Goal: Information Seeking & Learning: Learn about a topic

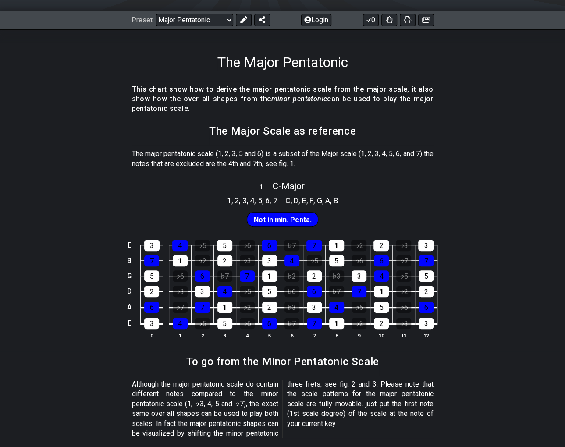
scroll to position [88, 0]
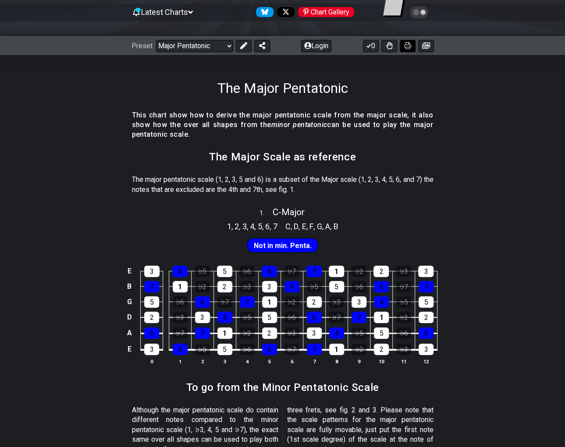
click at [409, 45] on icon at bounding box center [407, 45] width 7 height 7
click at [228, 45] on select "Welcome to #fretflip! Initial Preset Custom Preset Minor Pentatonic Major Penta…" at bounding box center [194, 46] width 77 height 12
click at [156, 40] on select "Welcome to #fretflip! Initial Preset Custom Preset Minor Pentatonic Major Penta…" at bounding box center [194, 46] width 77 height 12
select select "/minor-pentatonic"
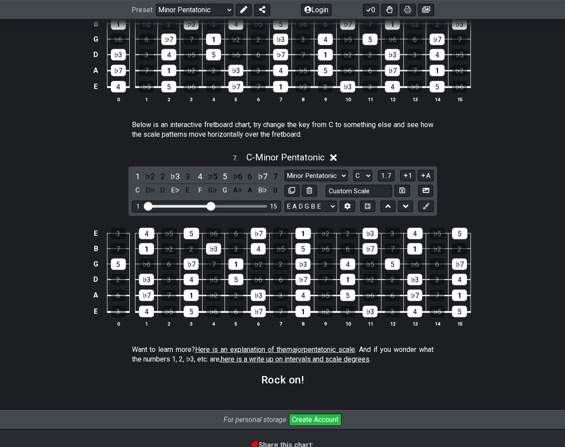
scroll to position [1112, 0]
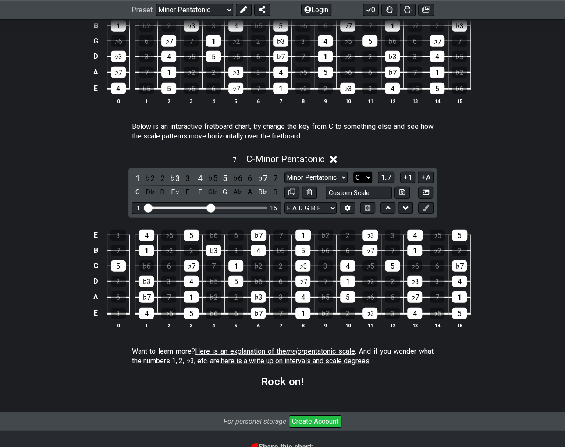
click at [366, 174] on select "A♭ A A♯ B♭ B C C♯ D♭ D D♯ E♭ E F F♯ G♭ G G♯" at bounding box center [363, 178] width 19 height 12
click at [354, 172] on select "A♭ A A♯ B♭ B C C♯ D♭ D D♯ E♭ E F F♯ G♭ G G♯" at bounding box center [363, 178] width 19 height 12
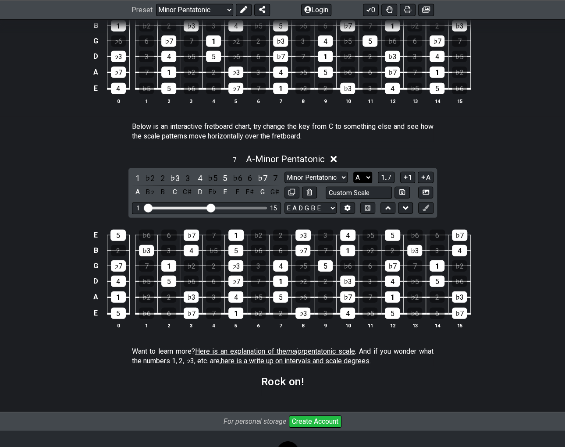
click at [367, 173] on select "A♭ A A♯ B♭ B C C♯ D♭ D D♯ E♭ E F F♯ G♭ G G♯" at bounding box center [363, 178] width 19 height 12
click at [354, 172] on select "A♭ A A♯ B♭ B C C♯ D♭ D D♯ E♭ E F F♯ G♭ G G♯" at bounding box center [363, 178] width 19 height 12
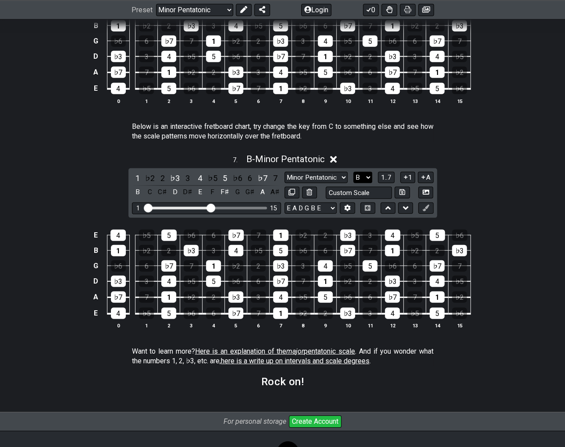
click at [369, 173] on select "A♭ A A♯ B♭ B C C♯ D♭ D D♯ E♭ E F F♯ G♭ G G♯" at bounding box center [363, 178] width 19 height 12
click at [354, 172] on select "A♭ A A♯ B♭ B C C♯ D♭ D D♯ E♭ E F F♯ G♭ G G♯" at bounding box center [363, 178] width 19 height 12
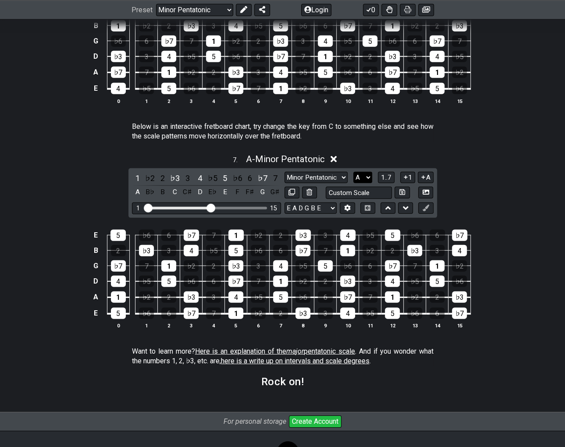
click at [371, 175] on select "A♭ A A♯ B♭ B C C♯ D♭ D D♯ E♭ E F F♯ G♭ G G♯" at bounding box center [363, 178] width 19 height 12
click at [354, 172] on select "A♭ A A♯ B♭ B C C♯ D♭ D D♯ E♭ E F F♯ G♭ G G♯" at bounding box center [363, 178] width 19 height 12
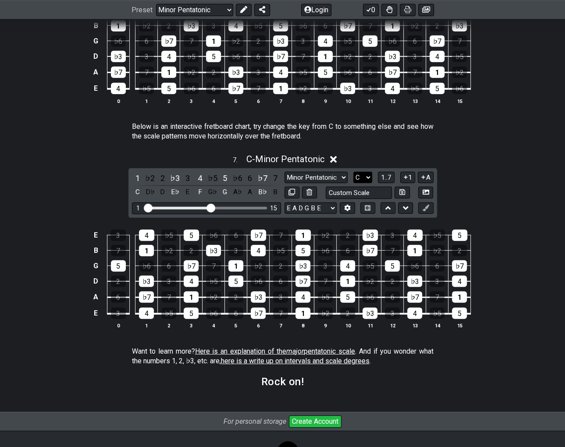
click at [369, 175] on select "A♭ A A♯ B♭ B C C♯ D♭ D D♯ E♭ E F F♯ G♭ G G♯" at bounding box center [363, 178] width 19 height 12
click at [354, 172] on select "A♭ A A♯ B♭ B C C♯ D♭ D D♯ E♭ E F F♯ G♭ G G♯" at bounding box center [363, 178] width 19 height 12
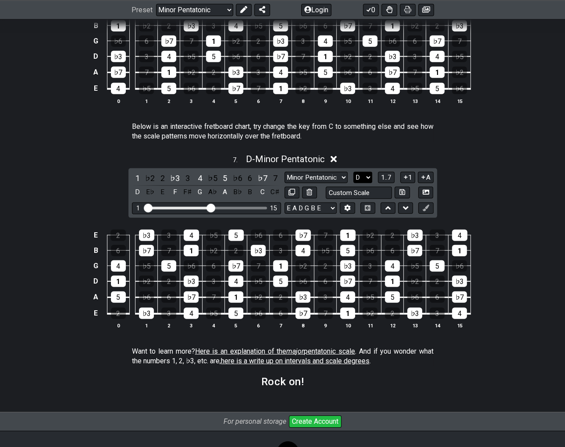
click at [370, 174] on select "A♭ A A♯ B♭ B C C♯ D♭ D D♯ E♭ E F F♯ G♭ G G♯" at bounding box center [363, 178] width 19 height 12
click at [56, 348] on section "Want to learn more? Here is an explanation of the major pentatonic scale . And …" at bounding box center [282, 358] width 565 height 30
click at [368, 175] on select "A♭ A A♯ B♭ B C C♯ D♭ D D♯ E♭ E F F♯ G♭ G G♯" at bounding box center [363, 178] width 19 height 12
click at [354, 172] on select "A♭ A A♯ B♭ B C C♯ D♭ D D♯ E♭ E F F♯ G♭ G G♯" at bounding box center [363, 178] width 19 height 12
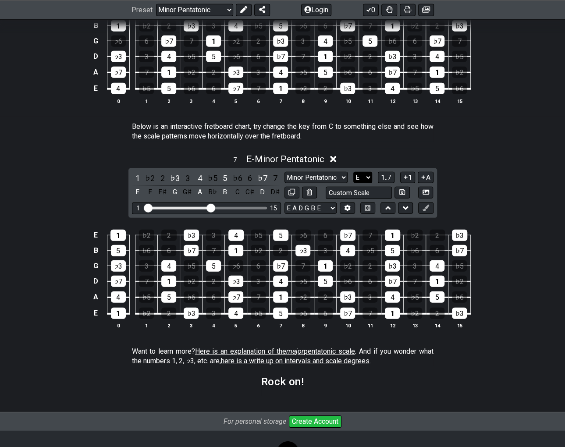
click at [368, 173] on select "A♭ A A♯ B♭ B C C♯ D♭ D D♯ E♭ E F F♯ G♭ G G♯" at bounding box center [363, 178] width 19 height 12
select select "F"
click at [354, 172] on select "A♭ A A♯ B♭ B C C♯ D♭ D D♯ E♭ E F F♯ G♭ G G♯" at bounding box center [363, 178] width 19 height 12
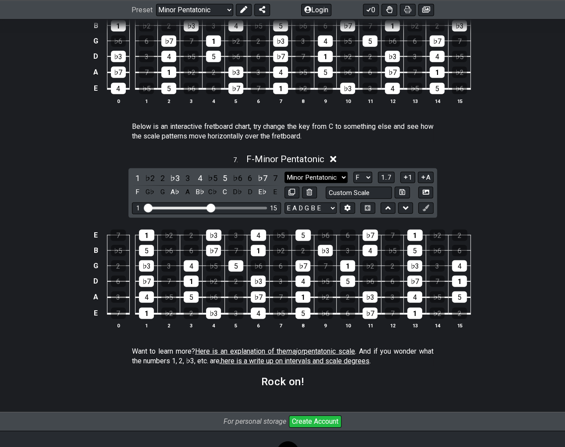
click at [345, 174] on select "Minor Pentatonic New Scale Minor Pentatonic Major Pentatonic Minor Blues Major …" at bounding box center [316, 178] width 63 height 12
select select "Major Pentatonic"
click at [285, 172] on select "Minor Pentatonic New Scale Minor Pentatonic Major Pentatonic Minor Blues Major …" at bounding box center [316, 178] width 63 height 12
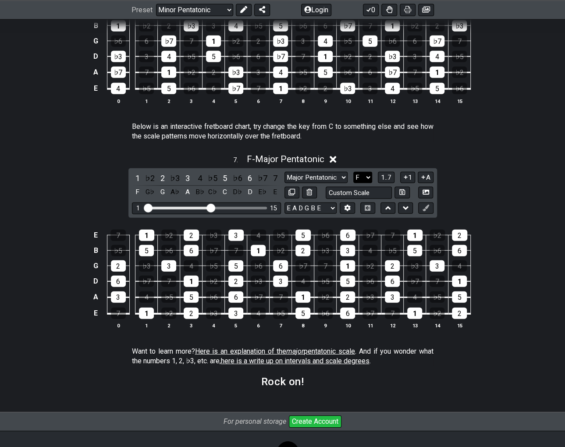
click at [367, 174] on select "A♭ A A♯ B♭ B C C♯ D♭ D D♯ E♭ E F F♯ G♭ G G♯" at bounding box center [363, 178] width 19 height 12
click at [354, 172] on select "A♭ A A♯ B♭ B C C♯ D♭ D D♯ E♭ E F F♯ G♭ G G♯" at bounding box center [363, 178] width 19 height 12
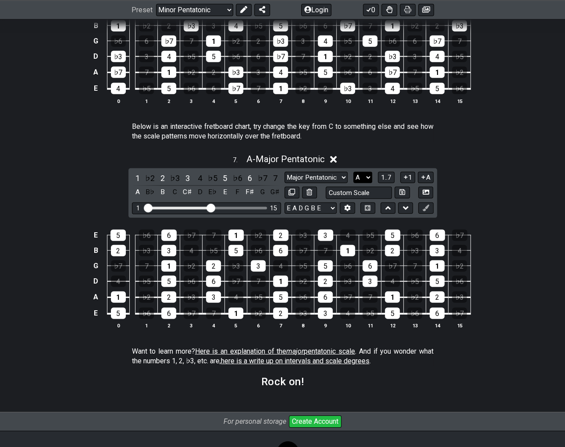
click at [368, 174] on select "A♭ A A♯ B♭ B C C♯ D♭ D D♯ E♭ E F F♯ G♭ G G♯" at bounding box center [363, 178] width 19 height 12
click at [354, 172] on select "A♭ A A♯ B♭ B C C♯ D♭ D D♯ E♭ E F F♯ G♭ G G♯" at bounding box center [363, 178] width 19 height 12
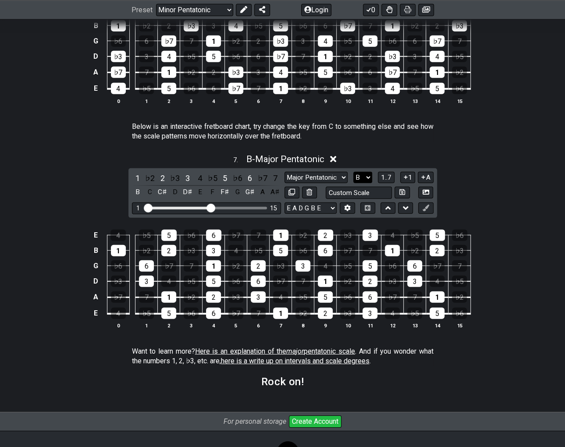
click at [368, 173] on select "A♭ A A♯ B♭ B C C♯ D♭ D D♯ E♭ E F F♯ G♭ G G♯" at bounding box center [363, 178] width 19 height 12
click at [354, 172] on select "A♭ A A♯ B♭ B C C♯ D♭ D D♯ E♭ E F F♯ G♭ G G♯" at bounding box center [363, 178] width 19 height 12
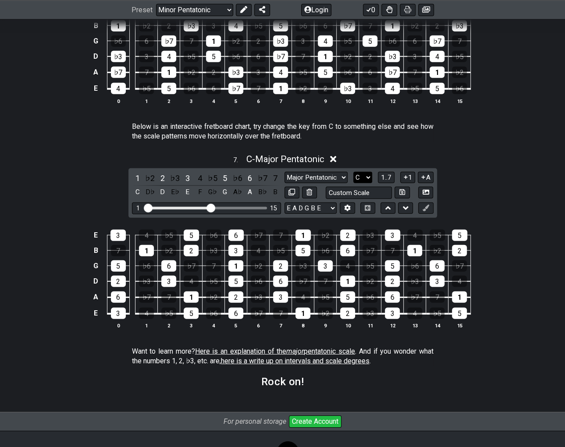
click at [370, 174] on select "A♭ A A♯ B♭ B C C♯ D♭ D D♯ E♭ E F F♯ G♭ G G♯" at bounding box center [363, 178] width 19 height 12
click at [354, 172] on select "A♭ A A♯ B♭ B C C♯ D♭ D D♯ E♭ E F F♯ G♭ G G♯" at bounding box center [363, 178] width 19 height 12
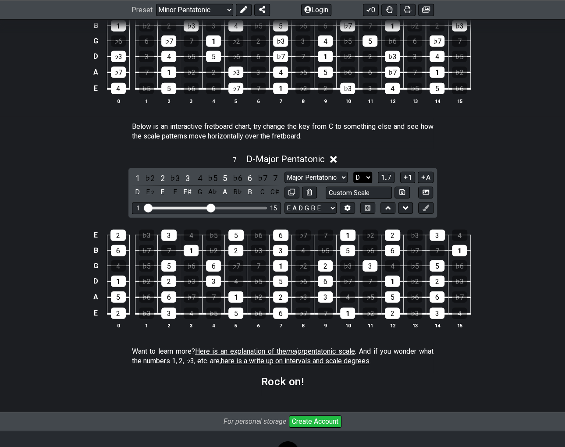
click at [368, 172] on select "A♭ A A♯ B♭ B C C♯ D♭ D D♯ E♭ E F F♯ G♭ G G♯" at bounding box center [363, 178] width 19 height 12
click at [354, 172] on select "A♭ A A♯ B♭ B C C♯ D♭ D D♯ E♭ E F F♯ G♭ G G♯" at bounding box center [363, 178] width 19 height 12
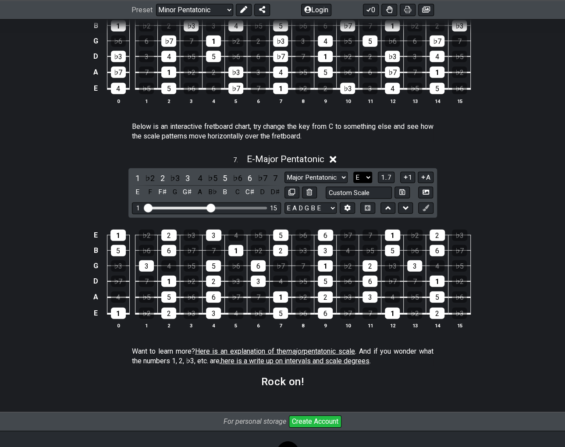
click at [368, 173] on select "A♭ A A♯ B♭ B C C♯ D♭ D D♯ E♭ E F F♯ G♭ G G♯" at bounding box center [363, 178] width 19 height 12
click at [354, 172] on select "A♭ A A♯ B♭ B C C♯ D♭ D D♯ E♭ E F F♯ G♭ G G♯" at bounding box center [363, 178] width 19 height 12
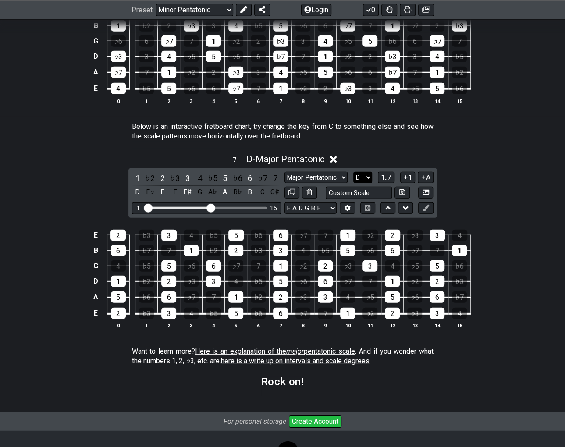
click at [370, 173] on select "A♭ A A♯ B♭ B C C♯ D♭ D D♯ E♭ E F F♯ G♭ G G♯" at bounding box center [363, 178] width 19 height 12
select select "E"
click at [354, 172] on select "A♭ A A♯ B♭ B C C♯ D♭ D D♯ E♭ E F F♯ G♭ G G♯" at bounding box center [363, 178] width 19 height 12
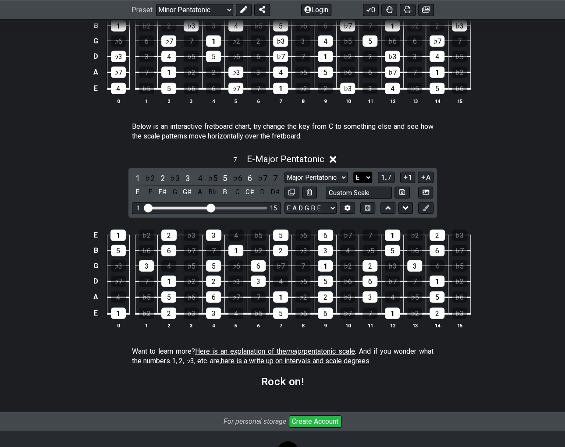
click at [368, 172] on select "A♭ A A♯ B♭ B C C♯ D♭ D D♯ E♭ E F F♯ G♭ G G♯" at bounding box center [363, 178] width 19 height 12
click at [344, 172] on select "Minor Pentatonic New Scale Minor Pentatonic Major Pentatonic Minor Blues Major …" at bounding box center [316, 178] width 63 height 12
select select "Major"
click at [285, 172] on select "Minor Pentatonic New Scale Minor Pentatonic Major Pentatonic Minor Blues Major …" at bounding box center [316, 178] width 63 height 12
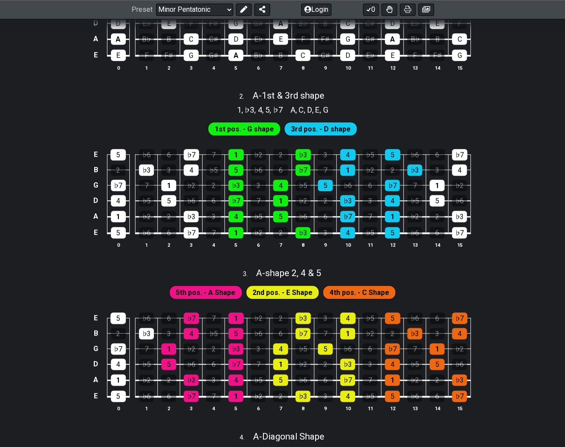
scroll to position [278, 0]
